Goal: Find specific page/section: Find specific page/section

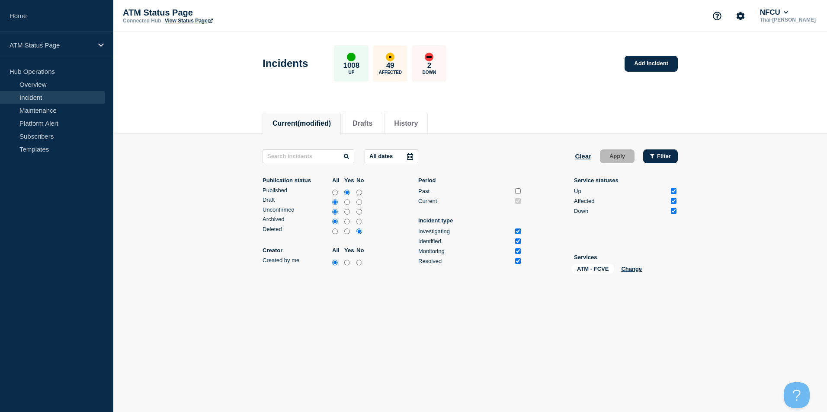
click at [655, 159] on div "Filter" at bounding box center [660, 156] width 21 height 6
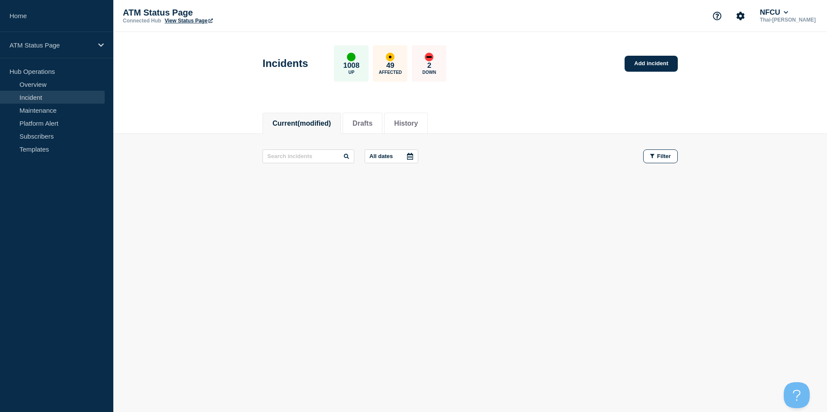
click at [32, 94] on link "Incident" at bounding box center [52, 97] width 105 height 13
click at [33, 100] on link "Incident" at bounding box center [52, 97] width 105 height 13
click at [670, 157] on span "Filter" at bounding box center [664, 156] width 14 height 6
